Goal: Task Accomplishment & Management: Manage account settings

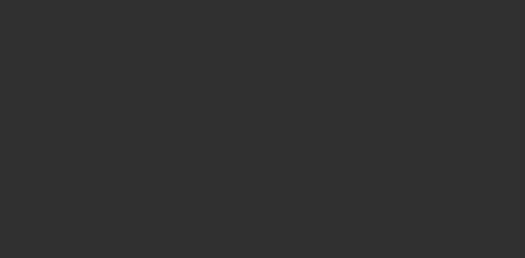
select select "10"
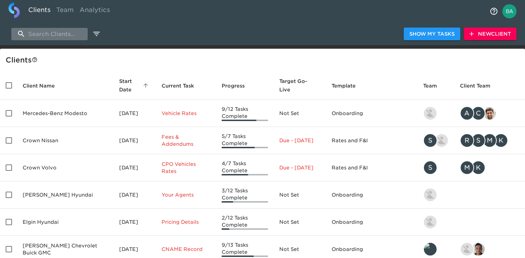
click at [60, 28] on input "search" at bounding box center [49, 34] width 76 height 12
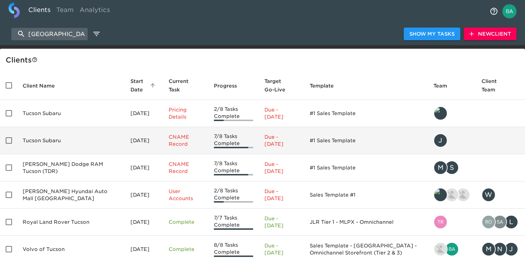
scroll to position [46, 0]
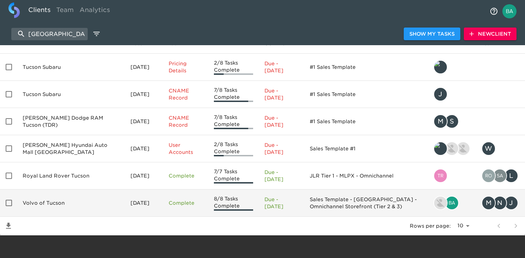
type input "[GEOGRAPHIC_DATA]"
click at [45, 206] on td "Volvo of Tucson" at bounding box center [71, 203] width 108 height 27
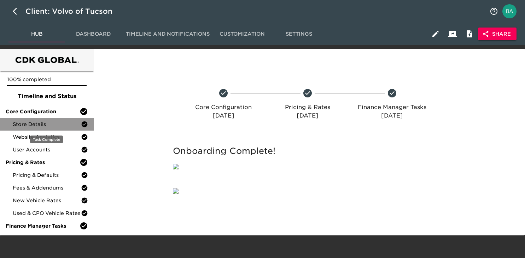
click at [52, 122] on span "Store Details" at bounding box center [47, 124] width 68 height 7
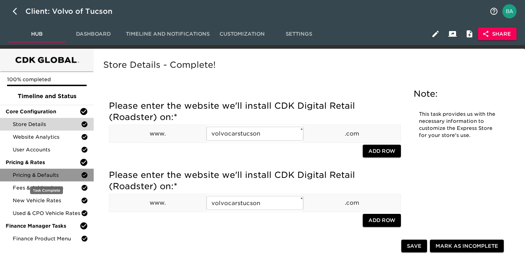
click at [33, 177] on span "Pricing & Defaults" at bounding box center [47, 175] width 68 height 7
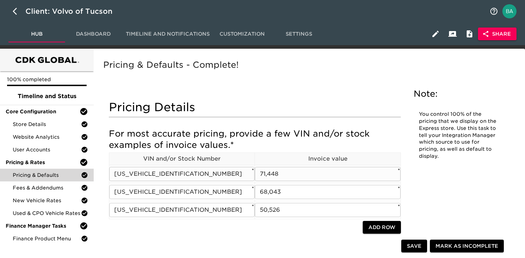
click at [158, 180] on input "[US_VEHICLE_IDENTIFICATION_NUMBER]" at bounding box center [181, 174] width 145 height 14
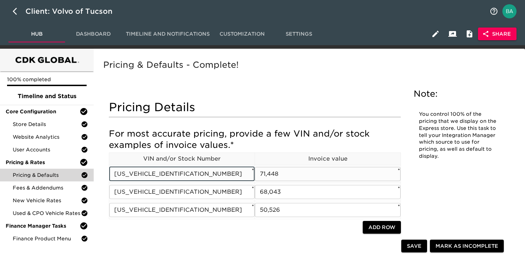
click at [158, 180] on input "[US_VEHICLE_IDENTIFICATION_NUMBER]" at bounding box center [181, 174] width 145 height 14
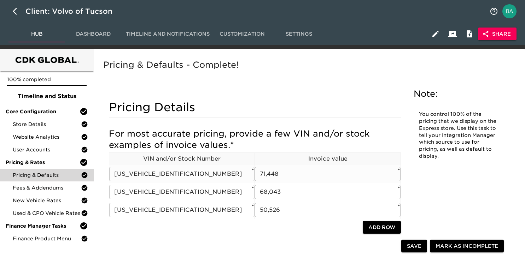
click at [262, 176] on input "71,448" at bounding box center [327, 174] width 145 height 14
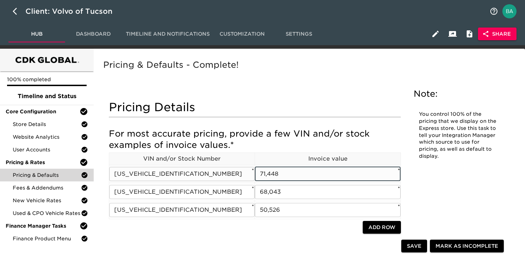
click at [262, 176] on input "71,448" at bounding box center [327, 174] width 145 height 14
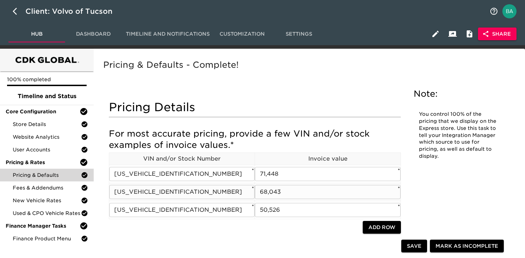
click at [174, 191] on input "[US_VEHICLE_IDENTIFICATION_NUMBER]" at bounding box center [181, 192] width 145 height 14
click at [272, 197] on input "68,043" at bounding box center [327, 192] width 145 height 14
click at [172, 210] on input "[US_VEHICLE_IDENTIFICATION_NUMBER]" at bounding box center [181, 210] width 145 height 14
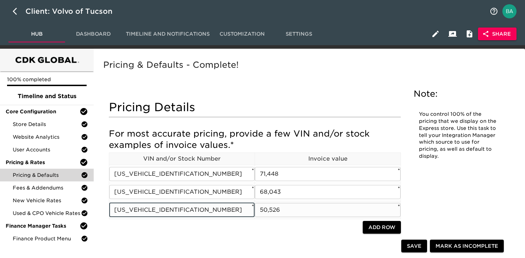
click at [172, 210] on input "[US_VEHICLE_IDENTIFICATION_NUMBER]" at bounding box center [181, 210] width 145 height 14
click at [267, 210] on input "50,526" at bounding box center [327, 210] width 145 height 14
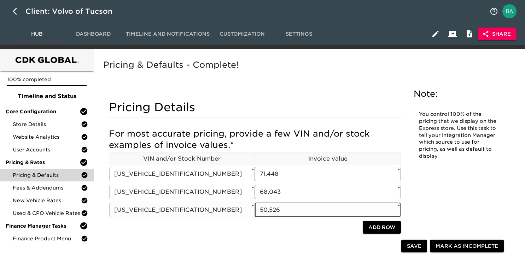
click at [267, 210] on input "50,526" at bounding box center [327, 210] width 145 height 14
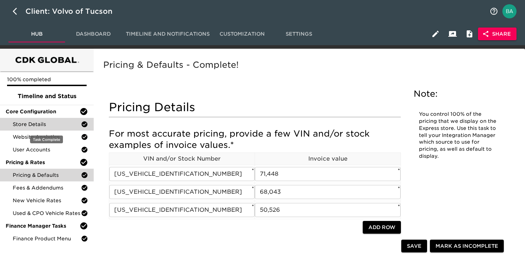
click at [42, 124] on span "Store Details" at bounding box center [47, 124] width 68 height 7
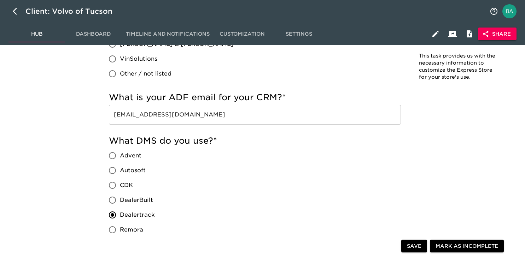
scroll to position [538, 0]
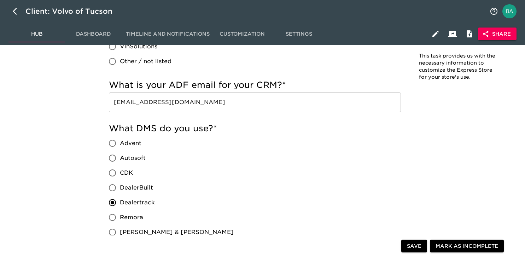
click at [190, 104] on input "[EMAIL_ADDRESS][DOMAIN_NAME]" at bounding box center [255, 103] width 292 height 20
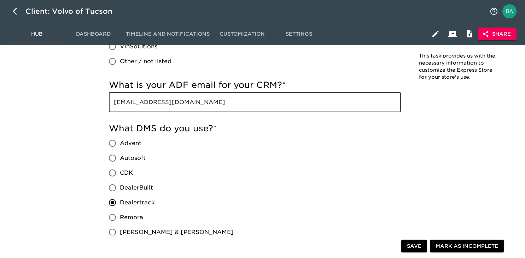
click at [190, 104] on input "[EMAIL_ADDRESS][DOMAIN_NAME]" at bounding box center [255, 103] width 292 height 20
click at [151, 102] on input "[EMAIL_ADDRESS][DOMAIN_NAME]" at bounding box center [255, 103] width 292 height 20
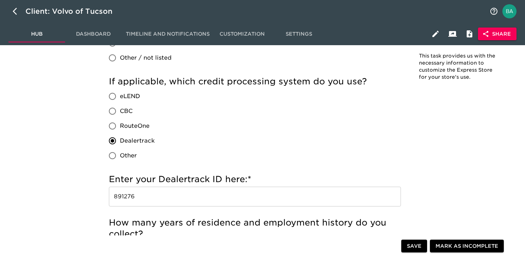
scroll to position [769, 0]
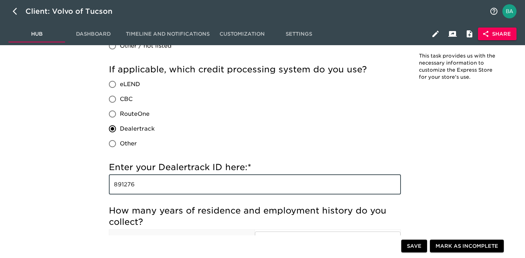
click at [126, 186] on input "891276" at bounding box center [255, 185] width 292 height 20
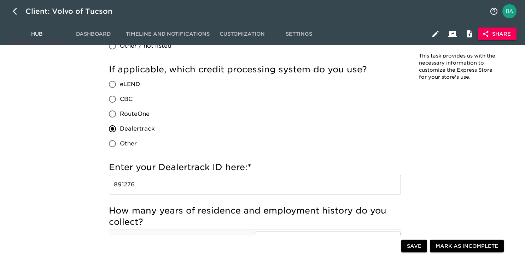
click at [217, 142] on div "If applicable, which credit processing system do you use? eLEND CBC RouteOne De…" at bounding box center [255, 107] width 292 height 87
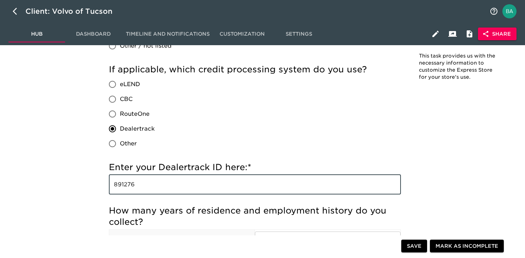
click at [125, 182] on input "891276" at bounding box center [255, 185] width 292 height 20
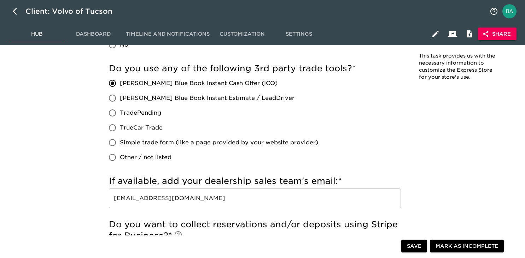
scroll to position [1358, 0]
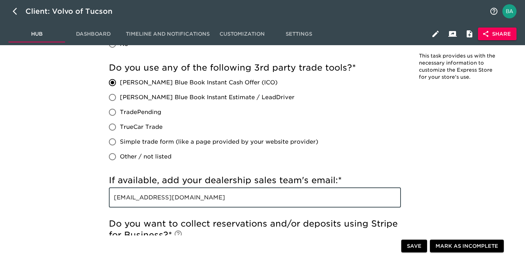
click at [149, 200] on input "[EMAIL_ADDRESS][DOMAIN_NAME]" at bounding box center [255, 198] width 292 height 20
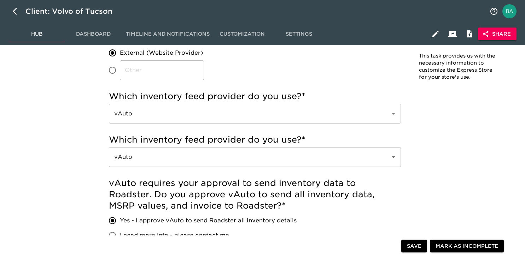
scroll to position [0, 0]
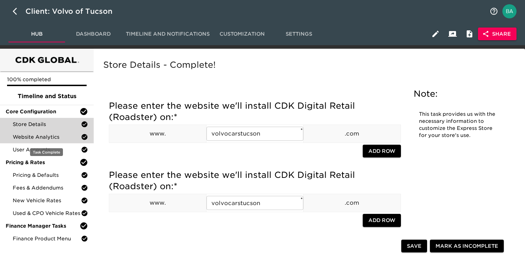
click at [40, 139] on span "Website Analytics" at bounding box center [47, 137] width 68 height 7
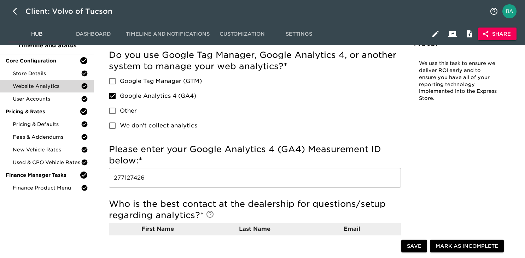
scroll to position [61, 0]
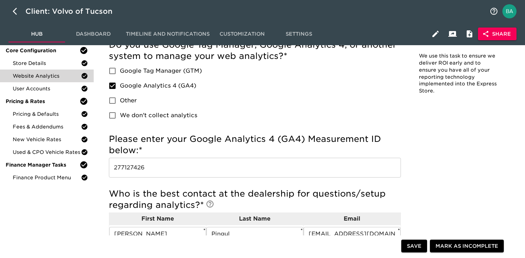
click at [126, 166] on input "277127426" at bounding box center [255, 168] width 292 height 20
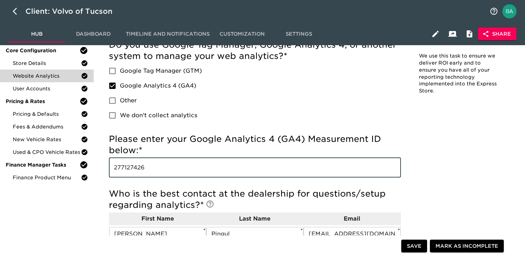
click at [126, 166] on input "277127426" at bounding box center [255, 168] width 292 height 20
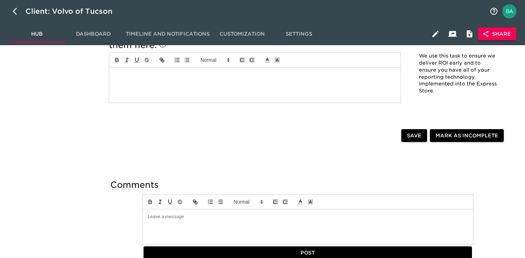
scroll to position [0, 0]
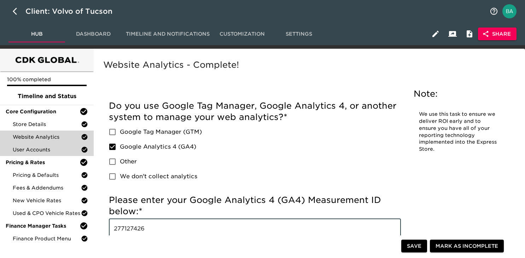
click at [48, 151] on span "User Accounts" at bounding box center [47, 149] width 68 height 7
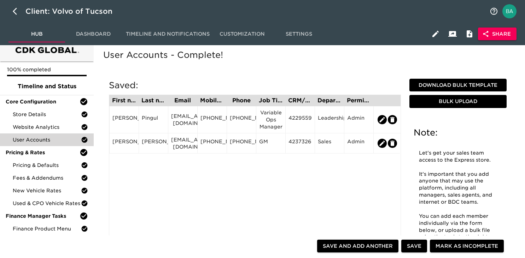
scroll to position [14, 0]
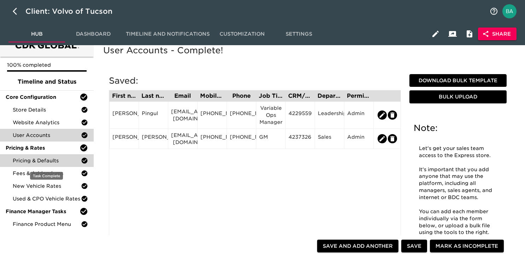
click at [46, 158] on span "Pricing & Defaults" at bounding box center [47, 160] width 68 height 7
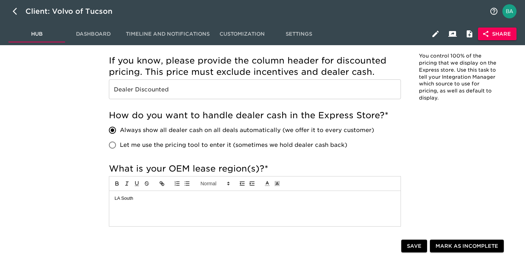
scroll to position [379, 0]
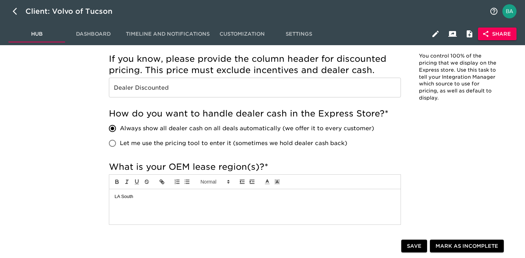
click at [144, 89] on input "Dealer Discounted" at bounding box center [255, 88] width 292 height 20
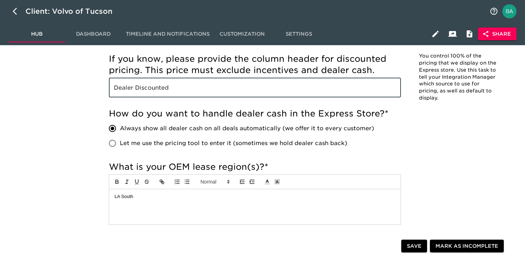
click at [144, 89] on input "Dealer Discounted" at bounding box center [255, 88] width 292 height 20
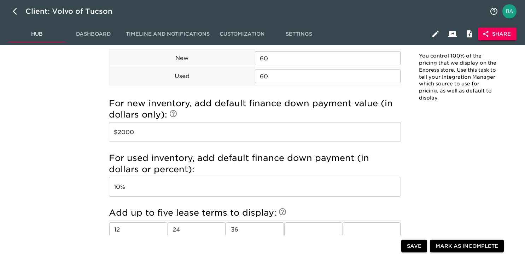
scroll to position [697, 0]
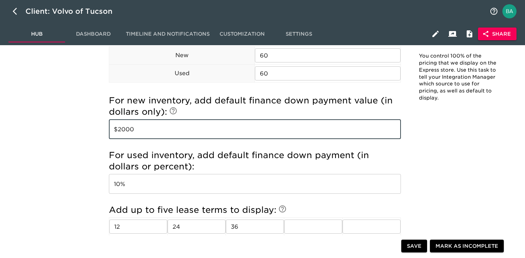
drag, startPoint x: 142, startPoint y: 131, endPoint x: 118, endPoint y: 131, distance: 23.7
click at [118, 131] on input "$2000" at bounding box center [255, 129] width 292 height 20
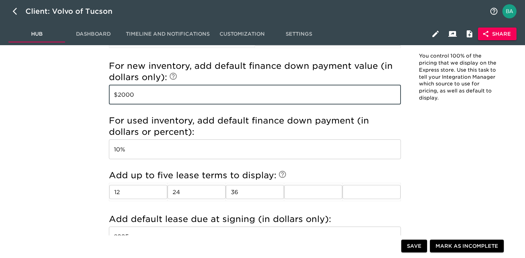
scroll to position [773, 0]
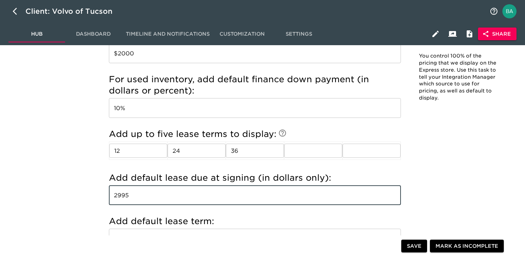
click at [125, 192] on input "2995" at bounding box center [255, 196] width 292 height 20
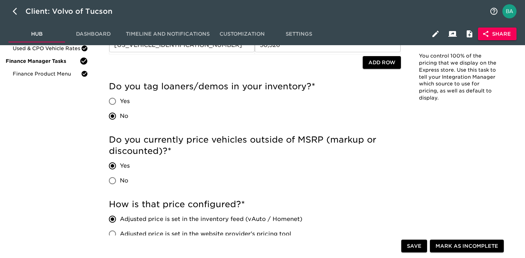
scroll to position [0, 0]
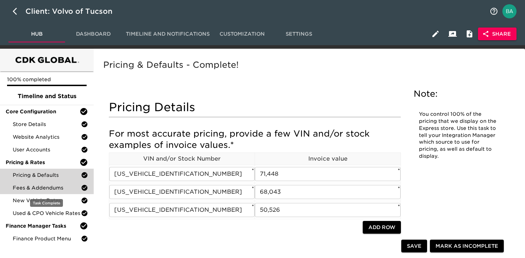
click at [39, 184] on span "Fees & Addendums" at bounding box center [47, 187] width 68 height 7
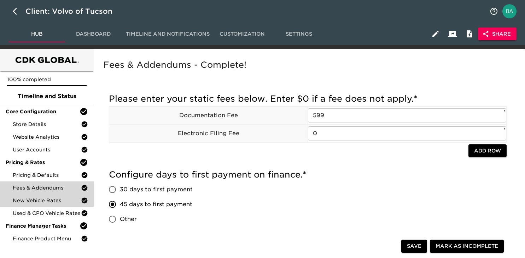
click at [46, 200] on span "New Vehicle Rates" at bounding box center [47, 200] width 68 height 7
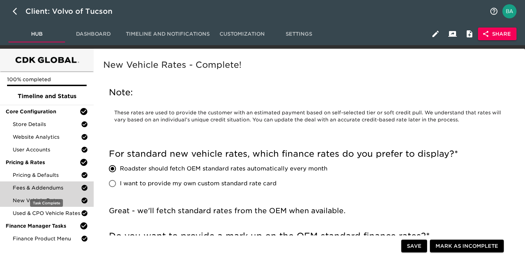
click at [51, 190] on span "Fees & Addendums" at bounding box center [47, 187] width 68 height 7
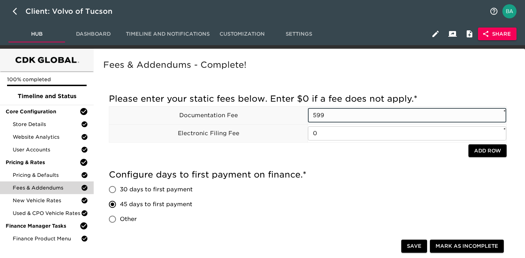
click at [321, 113] on input "599" at bounding box center [407, 115] width 198 height 14
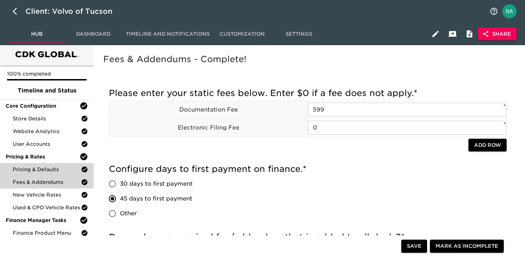
scroll to position [2, 0]
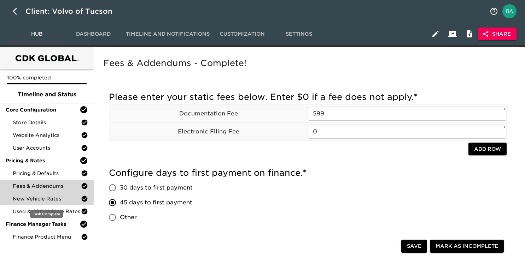
click at [37, 199] on span "New Vehicle Rates" at bounding box center [47, 198] width 68 height 7
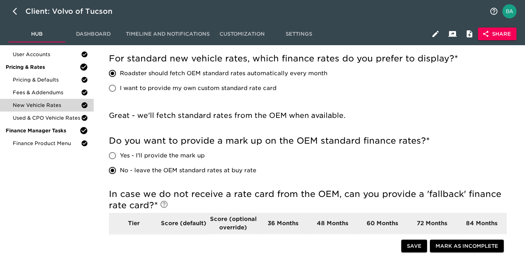
scroll to position [95, 0]
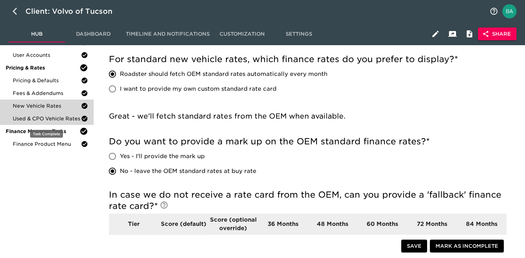
click at [39, 119] on span "Used & CPO Vehicle Rates" at bounding box center [47, 118] width 68 height 7
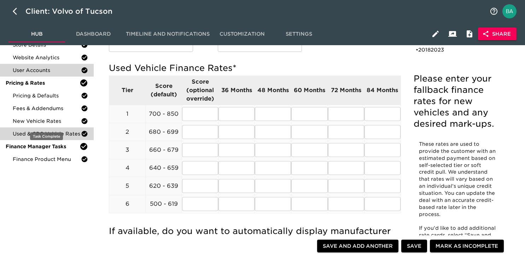
scroll to position [86, 0]
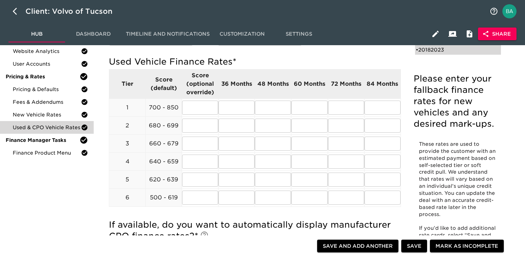
click at [424, 50] on div "• 20182023" at bounding box center [453, 49] width 75 height 7
type input "2018"
type input "2023"
radio input "true"
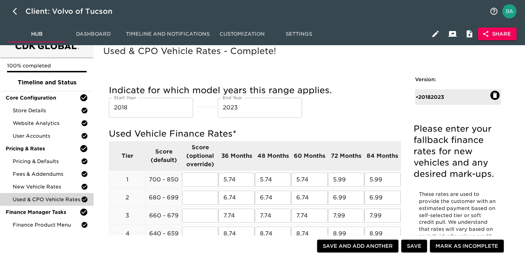
scroll to position [0, 0]
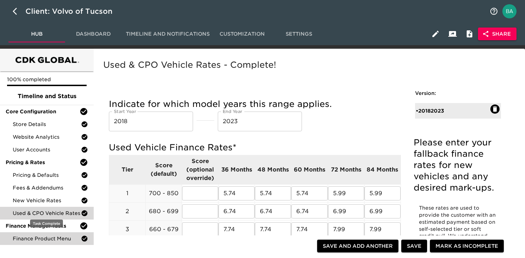
click at [58, 237] on span "Finance Product Menu" at bounding box center [47, 238] width 68 height 7
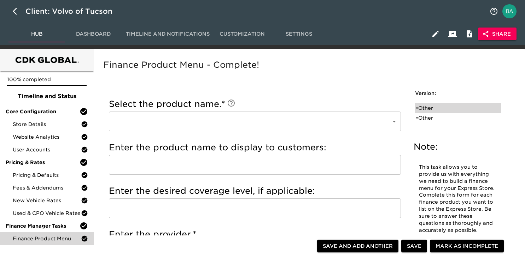
click at [428, 105] on div "• Other" at bounding box center [453, 108] width 75 height 7
type input "Other"
type input "JM&A"
radio input "true"
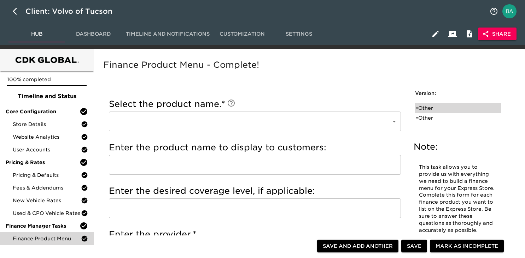
radio input "true"
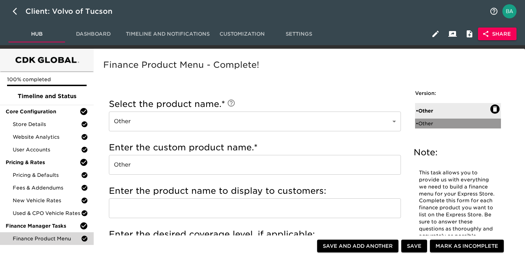
click at [429, 122] on div "• Other" at bounding box center [453, 123] width 75 height 7
radio input "true"
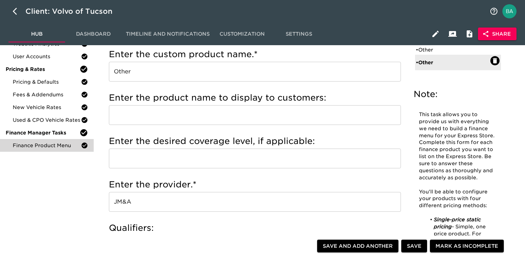
scroll to position [134, 0]
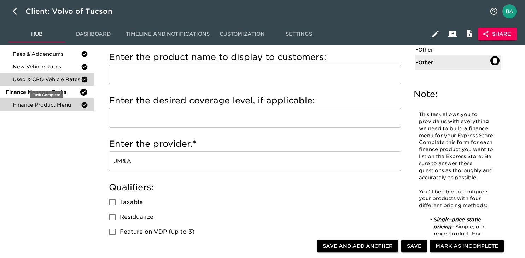
click at [38, 80] on span "Used & CPO Vehicle Rates" at bounding box center [47, 79] width 68 height 7
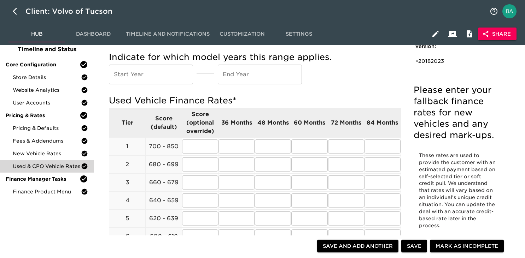
scroll to position [54, 0]
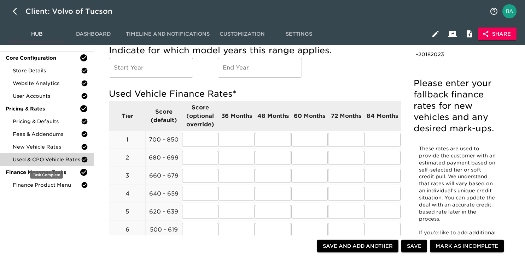
click at [36, 153] on div "Used & CPO Vehicle Rates" at bounding box center [47, 159] width 94 height 13
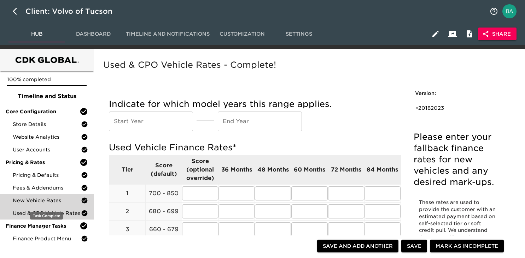
click at [39, 200] on span "New Vehicle Rates" at bounding box center [47, 200] width 68 height 7
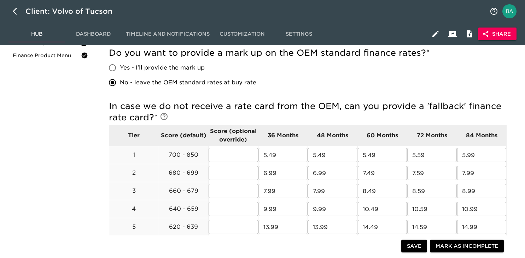
scroll to position [200, 0]
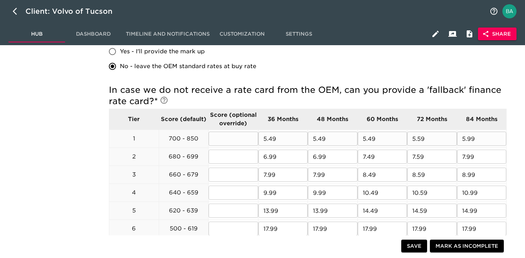
click at [270, 136] on input "5.49" at bounding box center [282, 139] width 49 height 14
click at [424, 140] on input "5.59" at bounding box center [431, 139] width 49 height 14
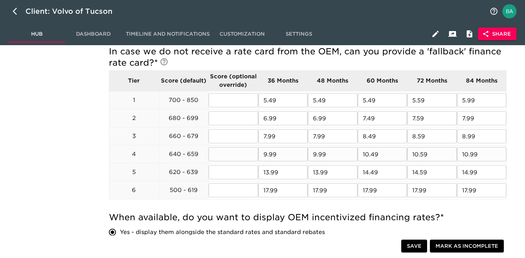
scroll to position [236, 0]
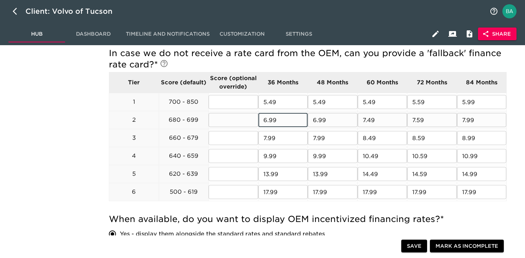
click at [272, 121] on input "6.99" at bounding box center [282, 120] width 49 height 14
click at [369, 123] on input "7.49" at bounding box center [382, 120] width 49 height 14
click at [269, 139] on input "7.99" at bounding box center [282, 138] width 49 height 14
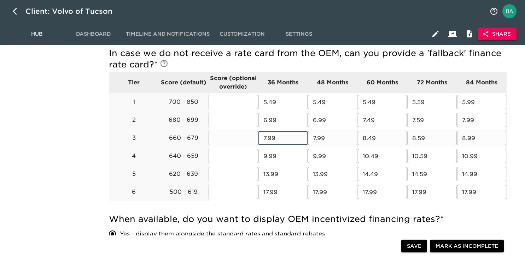
click at [269, 139] on input "7.99" at bounding box center [282, 138] width 49 height 14
click at [270, 157] on input "9.99" at bounding box center [282, 156] width 49 height 14
click at [370, 157] on input "10.49" at bounding box center [382, 156] width 49 height 14
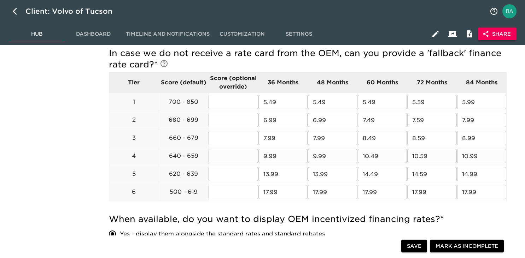
click at [425, 154] on input "10.59" at bounding box center [431, 156] width 49 height 14
click at [272, 176] on input "13.99" at bounding box center [282, 174] width 49 height 14
click at [381, 177] on input "14.49" at bounding box center [382, 174] width 49 height 14
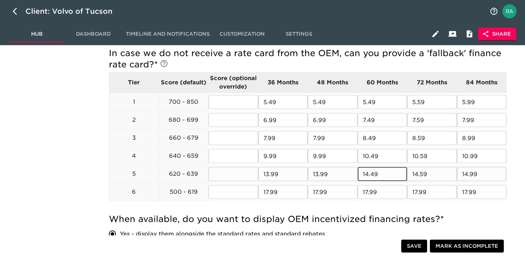
click at [381, 177] on input "14.49" at bounding box center [382, 174] width 49 height 14
click at [474, 175] on input "14.99" at bounding box center [481, 174] width 49 height 14
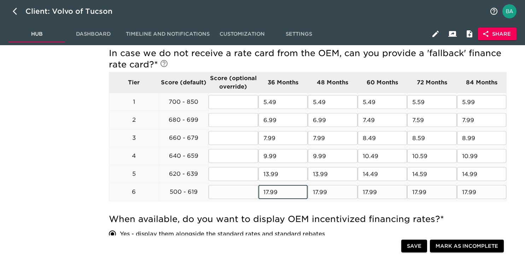
click at [281, 189] on input "17.99" at bounding box center [282, 192] width 49 height 14
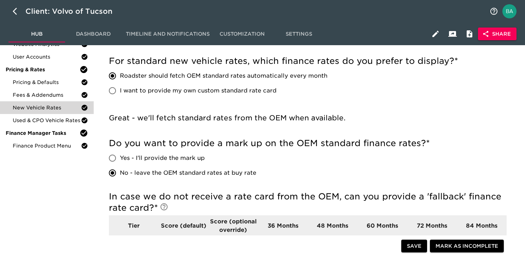
scroll to position [74, 0]
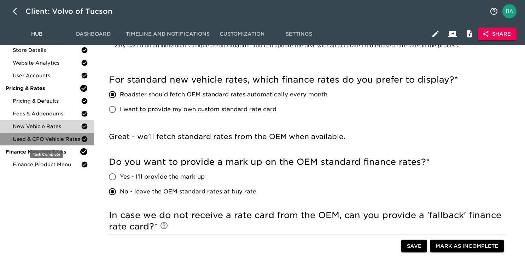
click at [58, 139] on span "Used & CPO Vehicle Rates" at bounding box center [47, 139] width 68 height 7
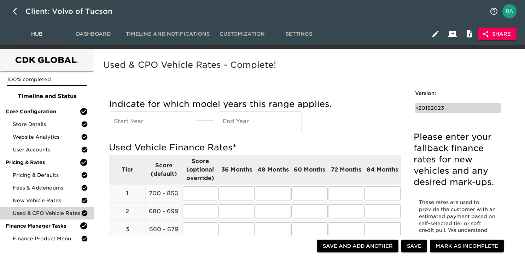
click at [427, 110] on div "• 20182023" at bounding box center [453, 108] width 75 height 7
type input "2018"
type input "2023"
radio input "true"
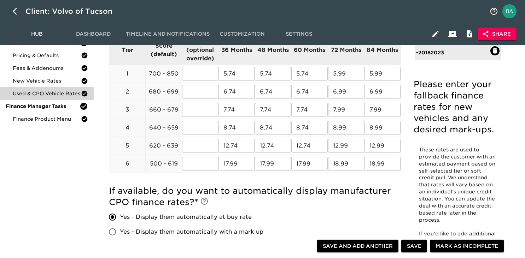
scroll to position [105, 0]
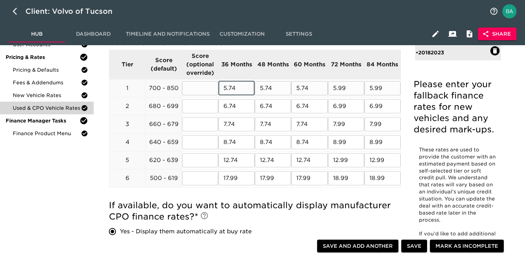
click at [234, 93] on input "5.74" at bounding box center [236, 88] width 36 height 14
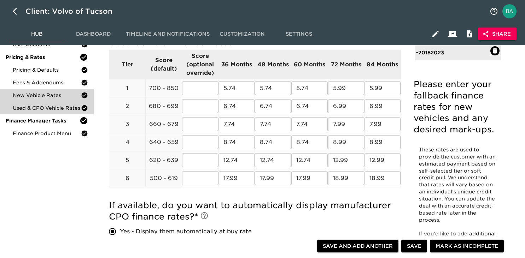
click at [33, 93] on span "New Vehicle Rates" at bounding box center [47, 95] width 68 height 7
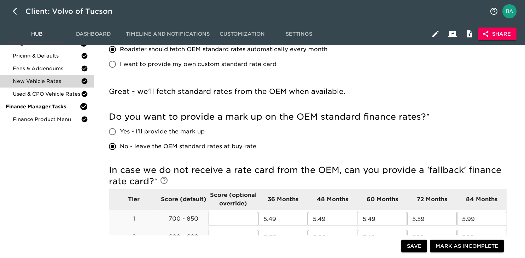
scroll to position [113, 0]
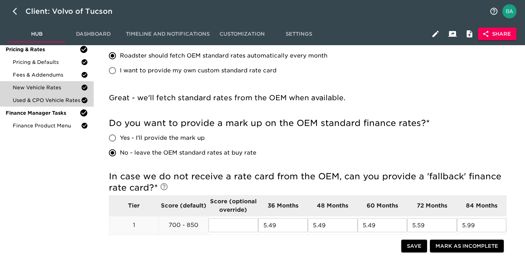
click at [40, 102] on span "Used & CPO Vehicle Rates" at bounding box center [47, 100] width 68 height 7
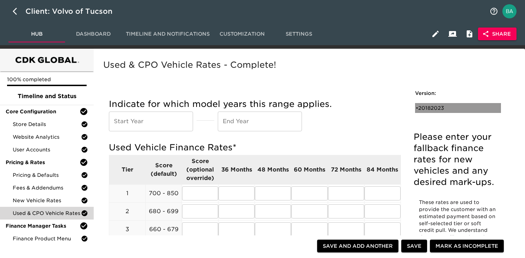
click at [431, 106] on div "• 20182023" at bounding box center [453, 108] width 75 height 7
type input "2018"
type input "2023"
radio input "true"
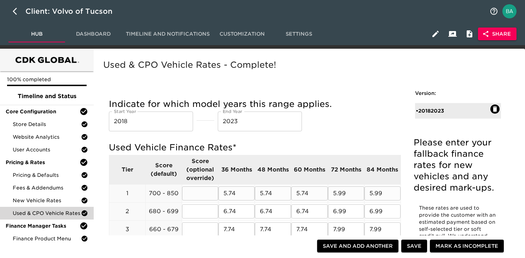
click at [234, 192] on input "5.74" at bounding box center [236, 194] width 36 height 14
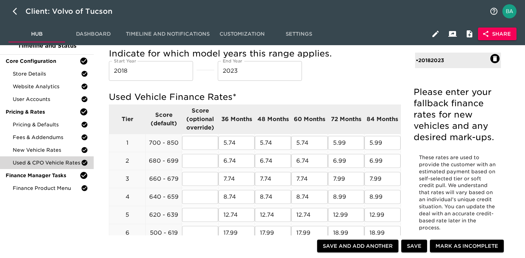
scroll to position [60, 0]
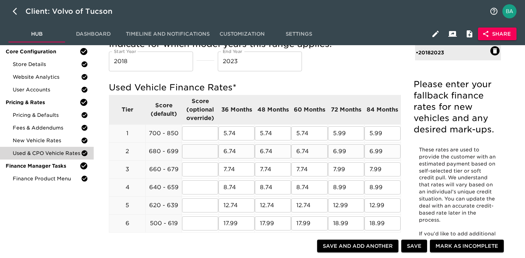
click at [236, 152] on input "6.74" at bounding box center [236, 152] width 36 height 14
click at [347, 151] on input "6.99" at bounding box center [346, 152] width 36 height 14
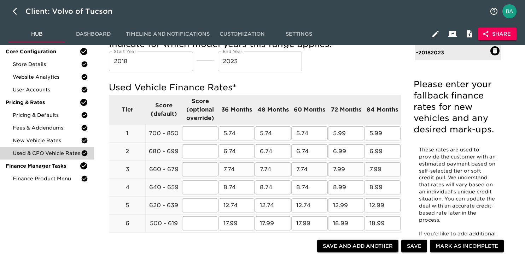
click at [230, 172] on input "7.74" at bounding box center [236, 170] width 36 height 14
click at [225, 188] on input "8.74" at bounding box center [236, 188] width 36 height 14
click at [230, 207] on input "12.74" at bounding box center [236, 206] width 36 height 14
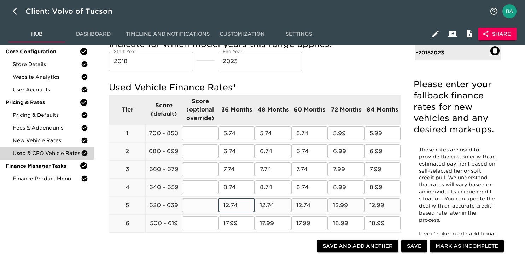
click at [230, 207] on input "12.74" at bounding box center [236, 206] width 36 height 14
click at [235, 222] on input "17.99" at bounding box center [236, 224] width 36 height 14
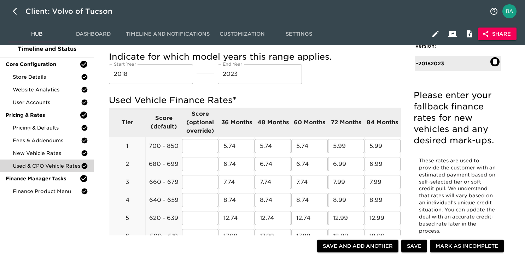
scroll to position [0, 0]
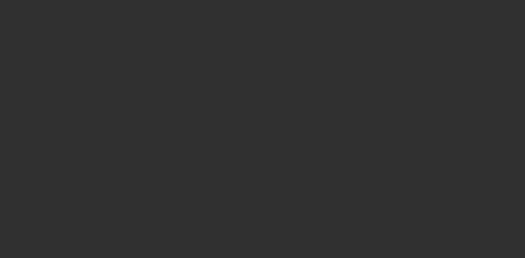
select select "10"
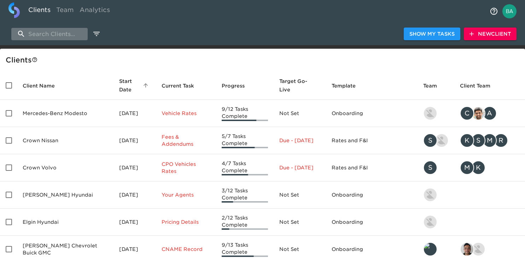
click at [62, 33] on input "search" at bounding box center [49, 34] width 76 height 12
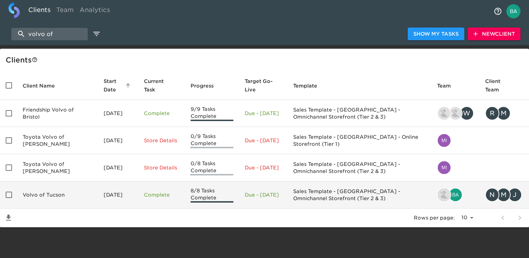
type input "volvo of"
click at [52, 200] on td "Volvo of Tucson" at bounding box center [57, 195] width 81 height 27
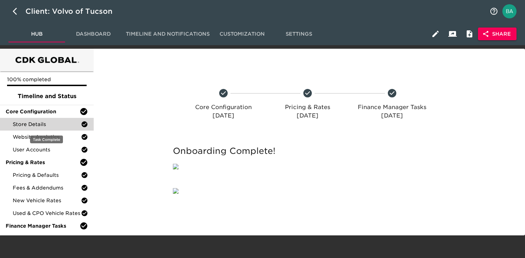
click at [34, 122] on span "Store Details" at bounding box center [47, 124] width 68 height 7
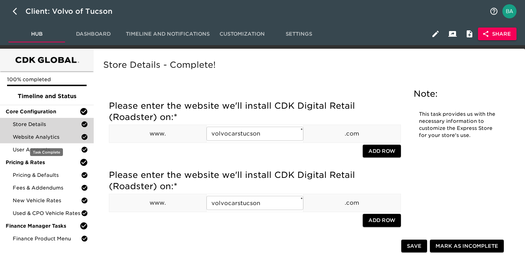
click at [34, 134] on span "Website Analytics" at bounding box center [47, 137] width 68 height 7
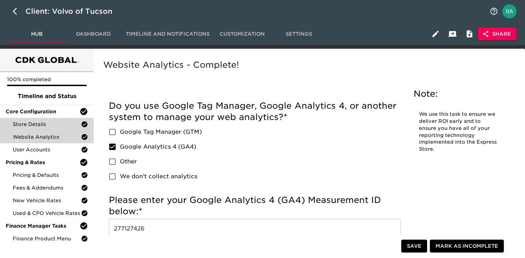
click at [38, 119] on div "Store Details" at bounding box center [47, 124] width 94 height 13
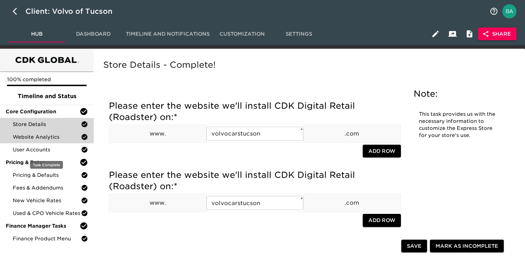
click at [24, 138] on span "Website Analytics" at bounding box center [47, 137] width 68 height 7
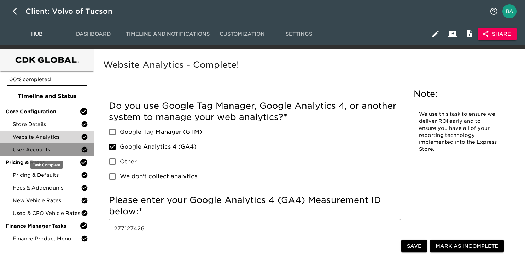
click at [52, 146] on span "User Accounts" at bounding box center [47, 149] width 68 height 7
